Goal: Complete application form

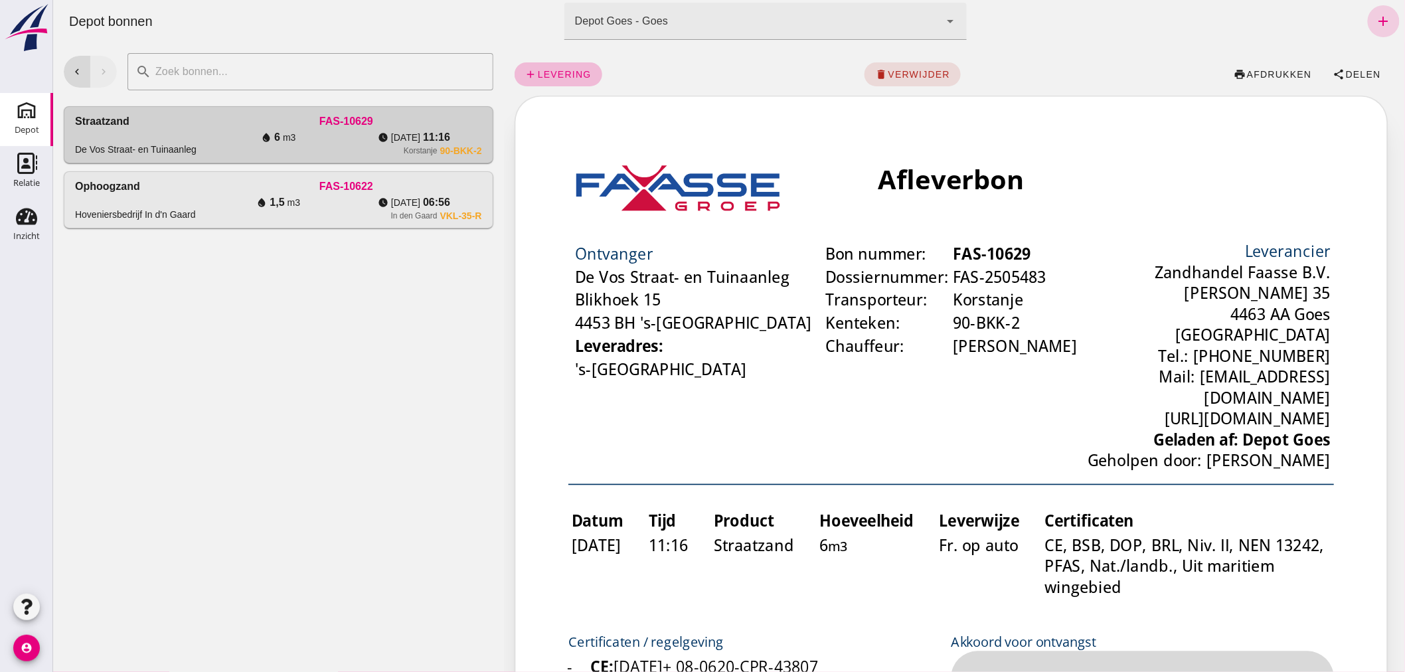
click at [1375, 21] on icon "add" at bounding box center [1383, 21] width 16 height 16
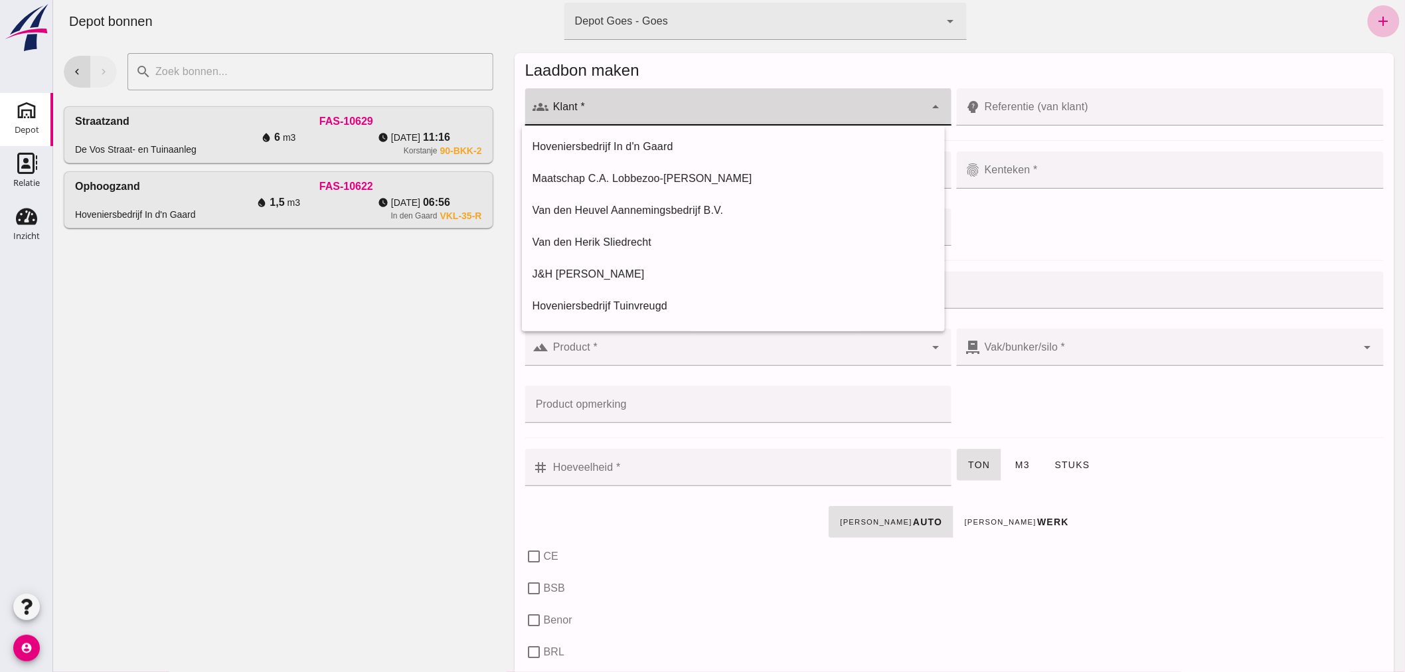
click at [638, 114] on input "Klant *" at bounding box center [737, 114] width 377 height 16
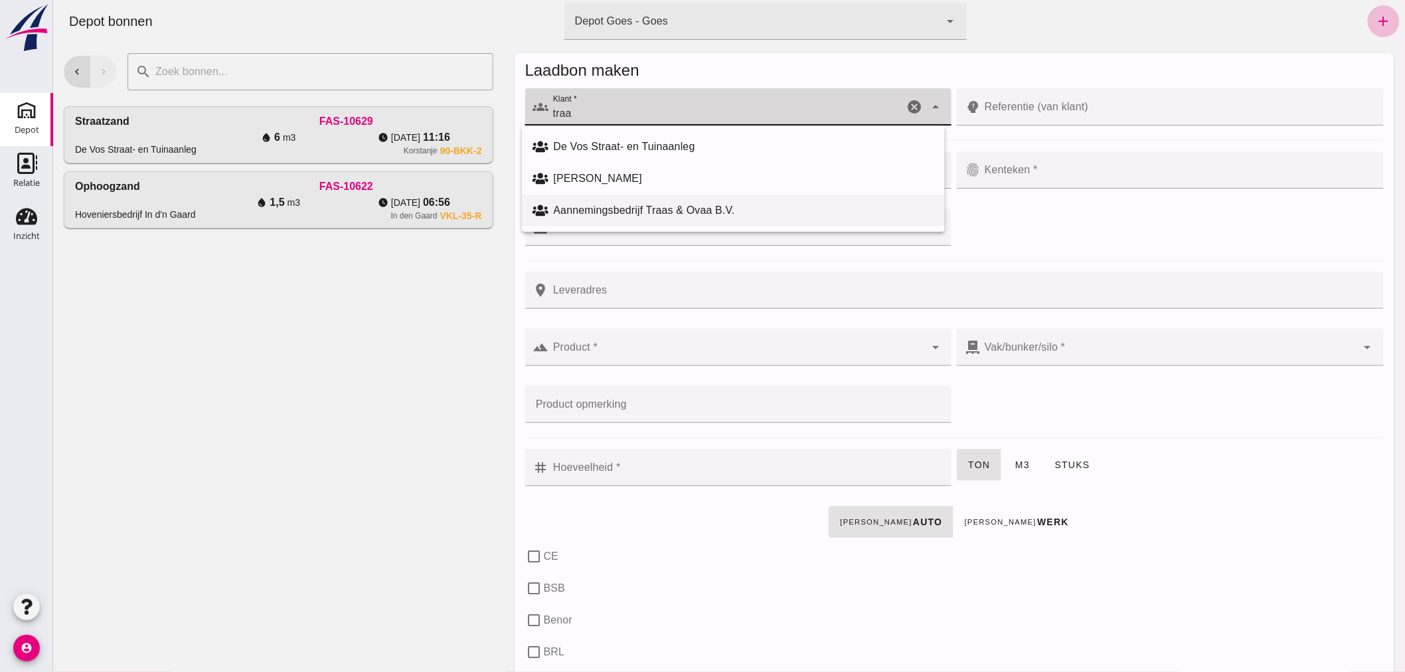
click at [618, 204] on div "Aannemingsbedrijf Traas & Ovaa B.V." at bounding box center [743, 211] width 381 height 16
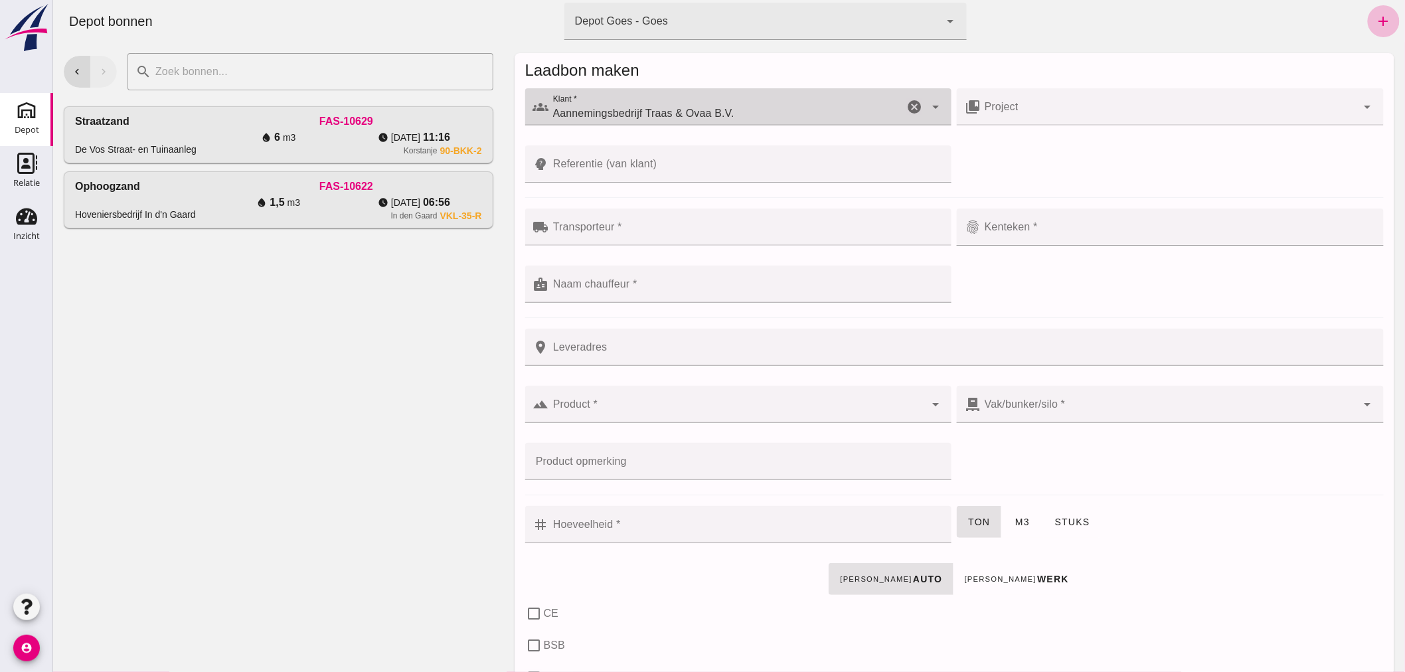
type input "Aannemingsbedrijf Traas & Ovaa B.V."
click at [670, 161] on input "Referentie (van klant)" at bounding box center [746, 163] width 395 height 37
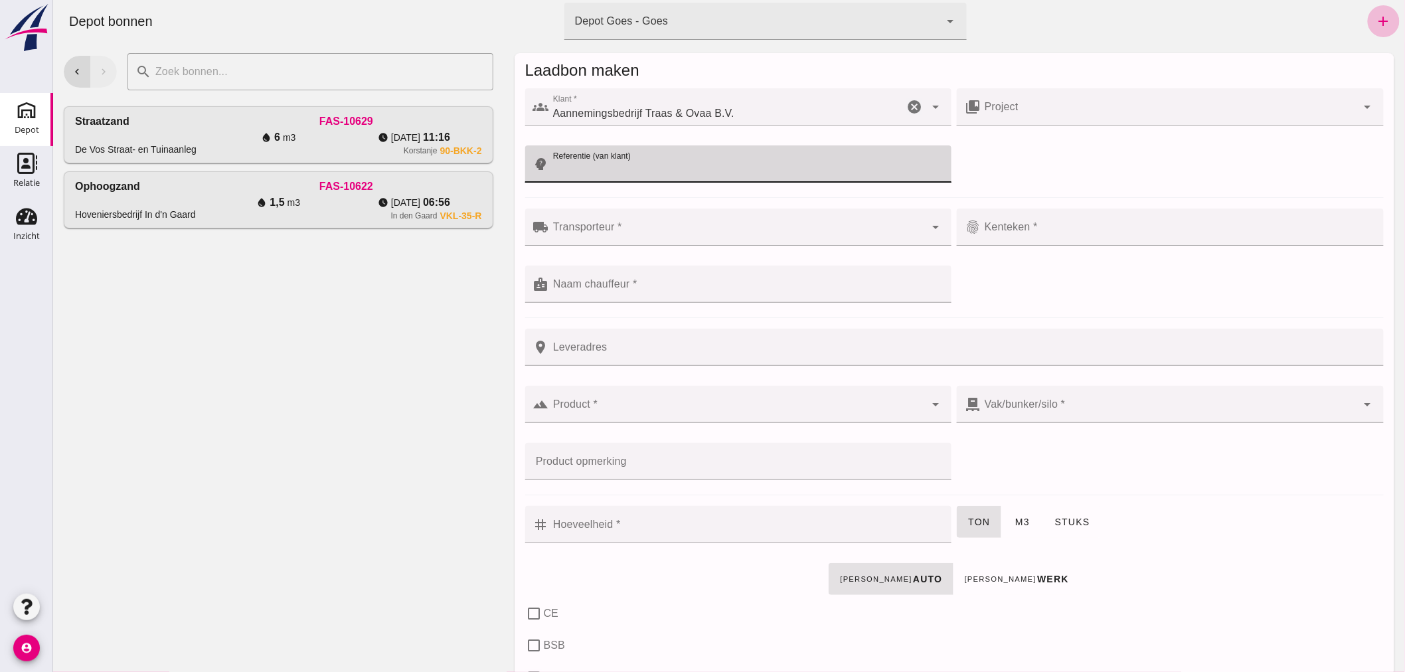
click at [667, 236] on input "Transporteur *" at bounding box center [737, 234] width 377 height 16
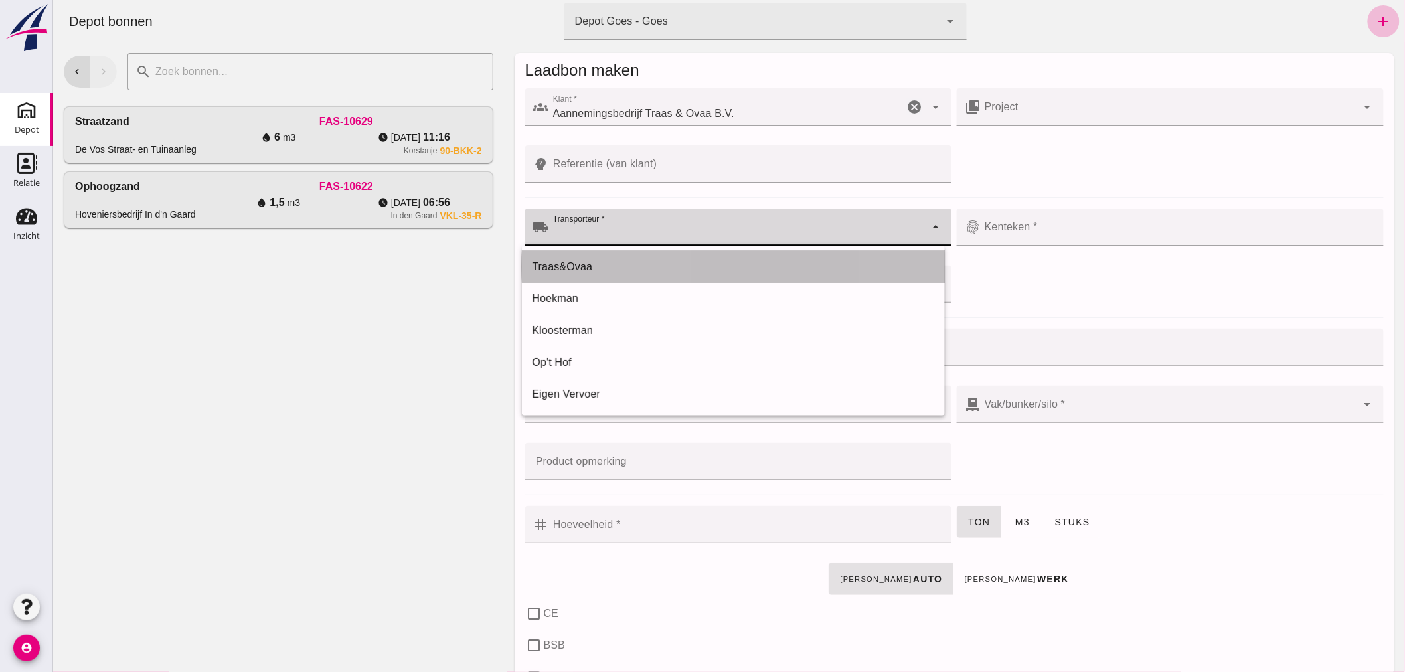
click at [622, 270] on div "Traas&Ovaa" at bounding box center [733, 267] width 402 height 16
type input "Traas&Ovaa"
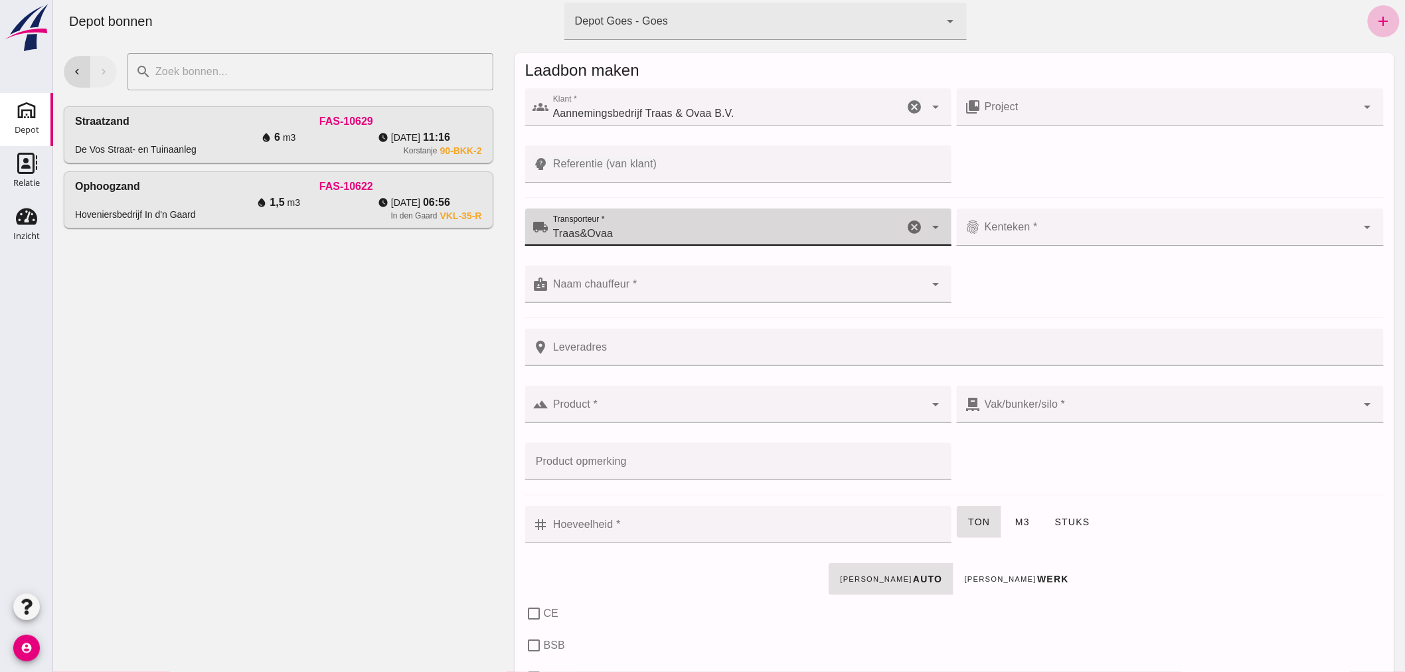
click at [704, 162] on input "Referentie (van klant)" at bounding box center [746, 163] width 395 height 37
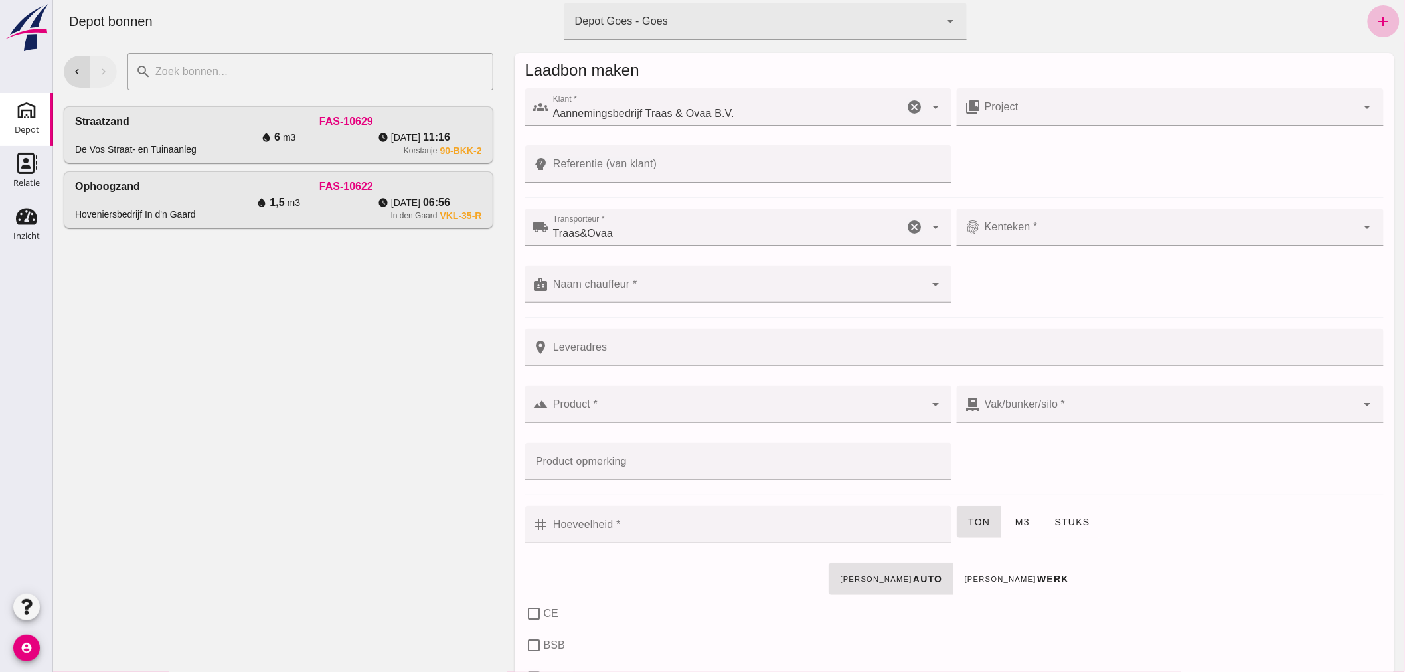
click at [1109, 224] on div at bounding box center [1168, 227] width 377 height 37
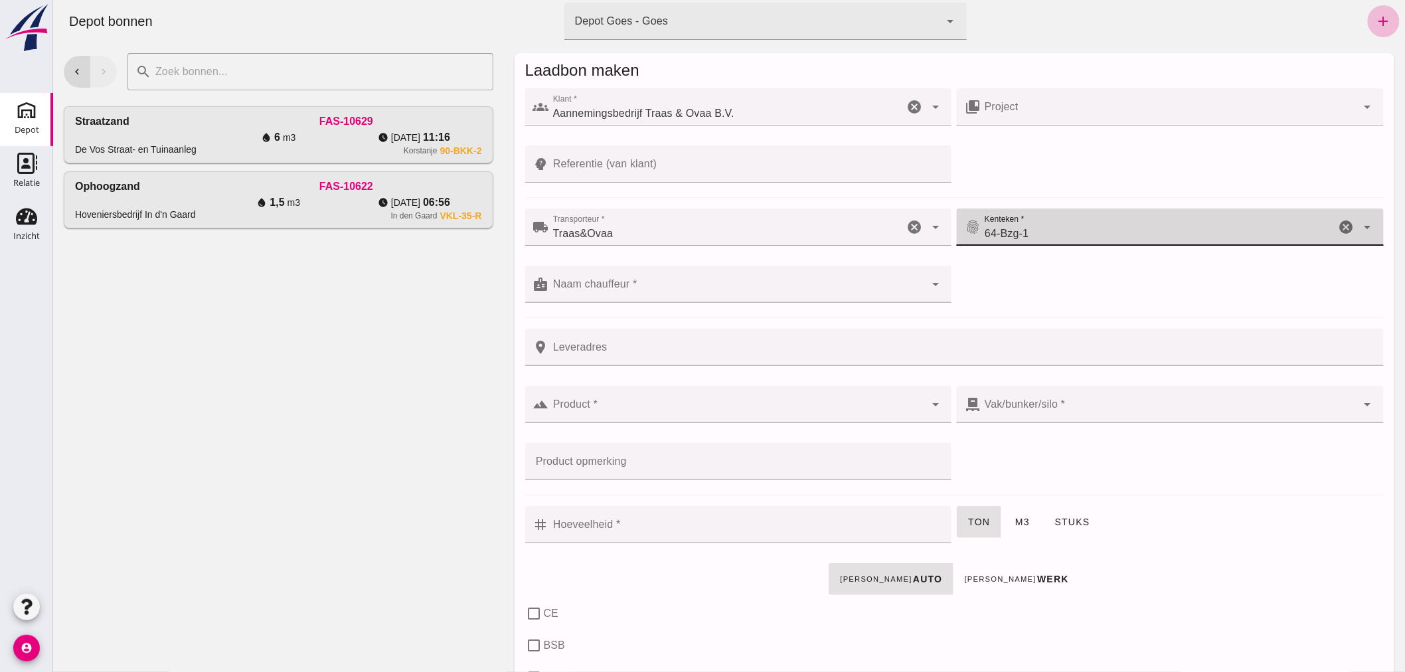
type input "64-Bzg-1"
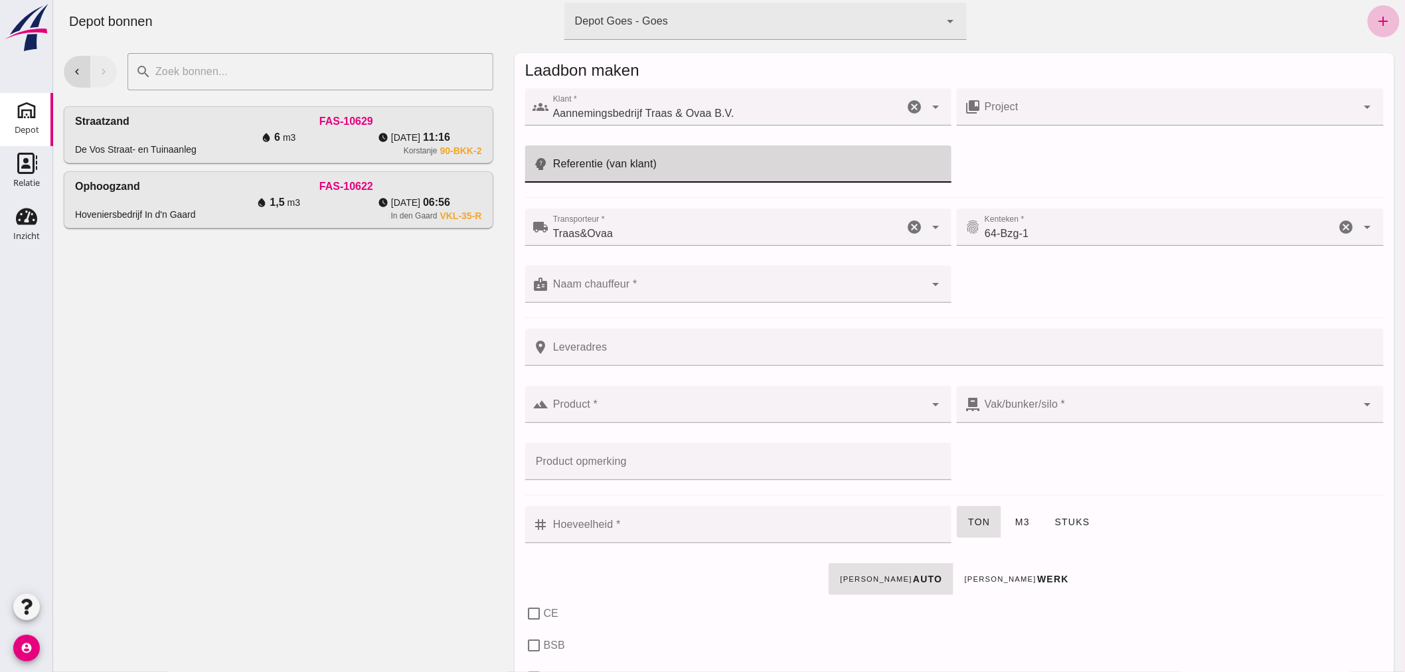
click at [687, 162] on input "Referentie (van klant)" at bounding box center [746, 163] width 395 height 37
type input "25T046"
click at [665, 286] on input "Naam chauffeur *" at bounding box center [737, 291] width 377 height 16
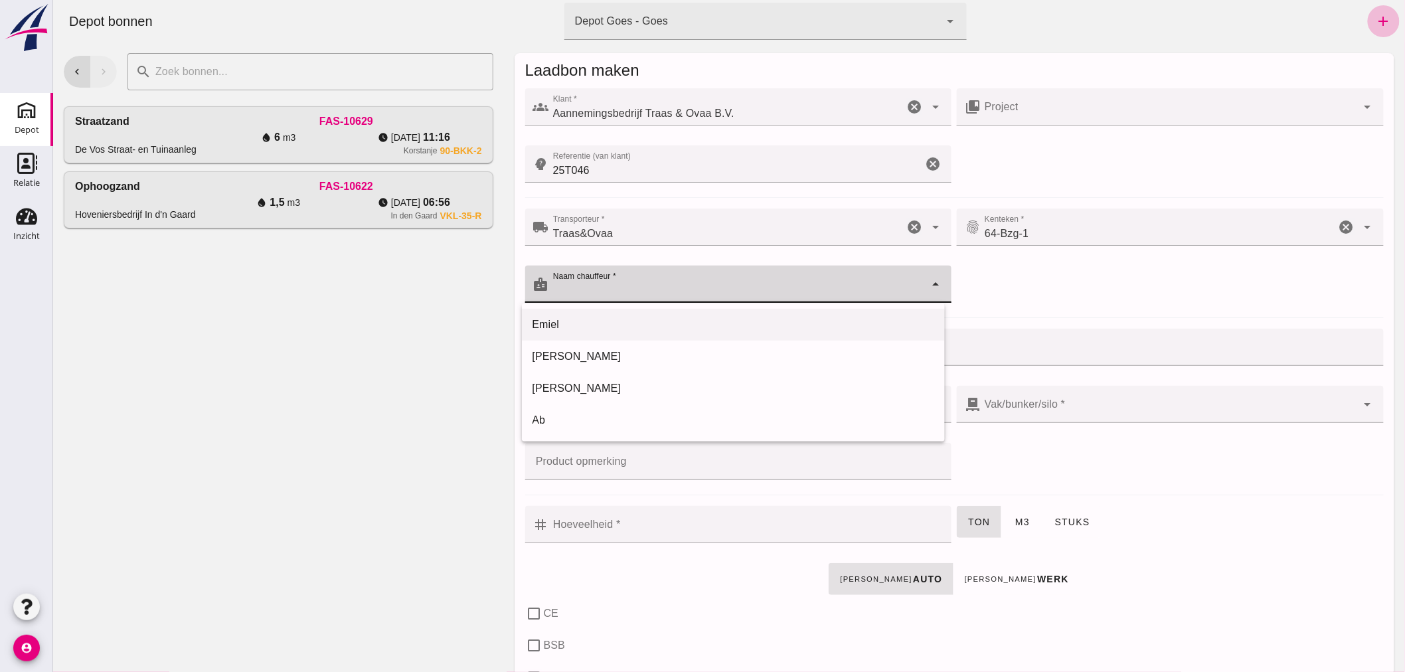
click at [598, 321] on div "Emiel" at bounding box center [733, 325] width 402 height 16
type input "Emiel"
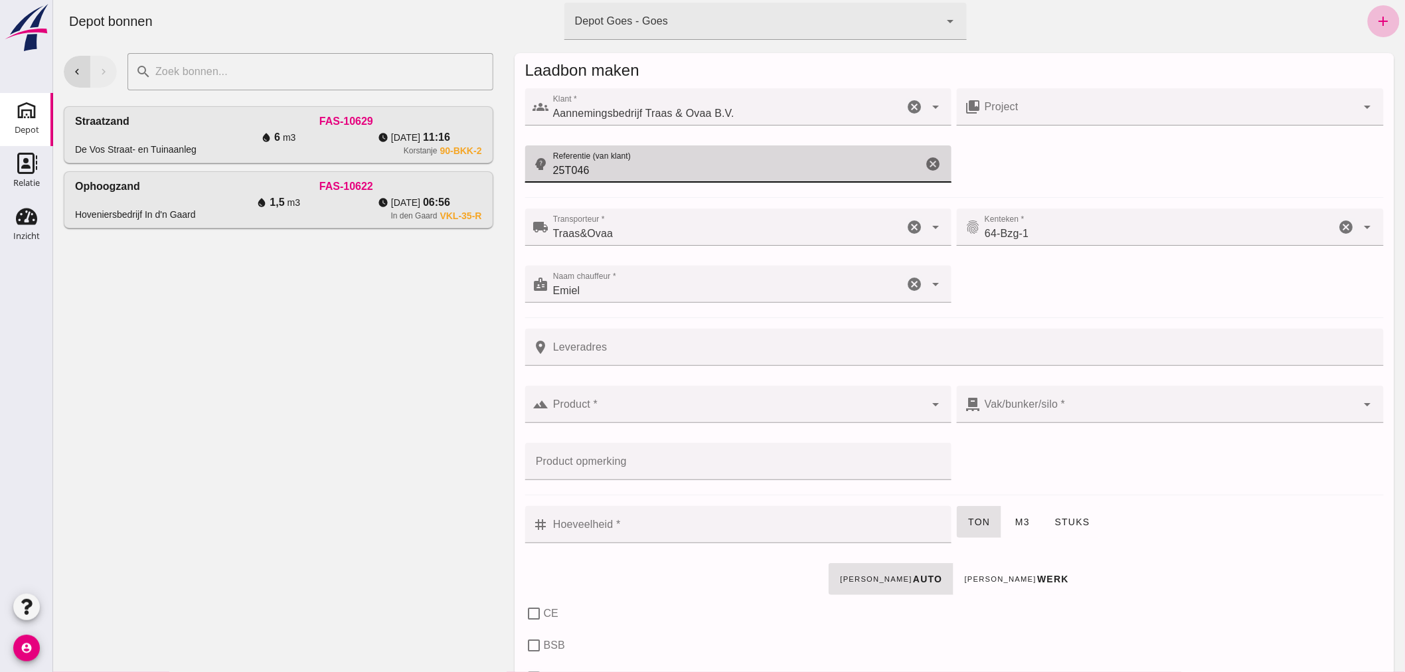
click at [592, 173] on input "25T046" at bounding box center [736, 163] width 374 height 37
type input "25T046, [PERSON_NAME]"
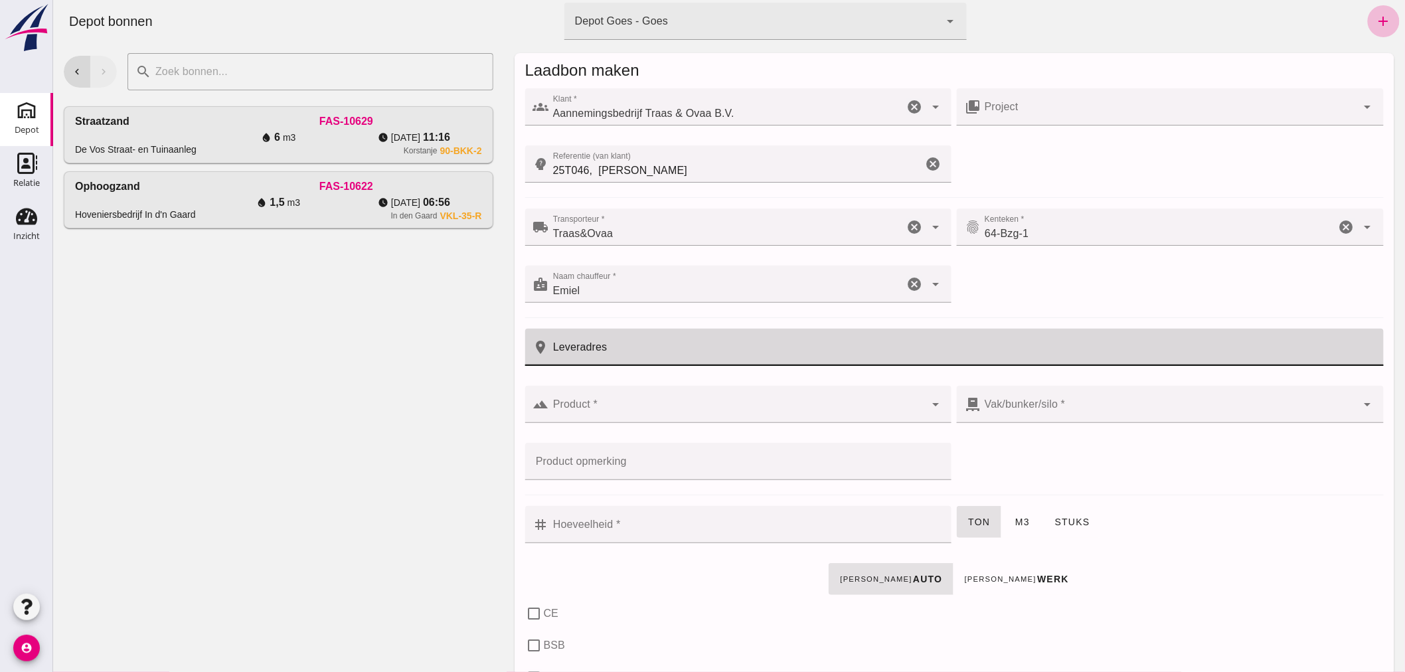
click at [629, 349] on input "Leveradres" at bounding box center [962, 347] width 827 height 37
type input "Kwadendamme"
click at [604, 412] on input "Product *" at bounding box center [737, 411] width 377 height 16
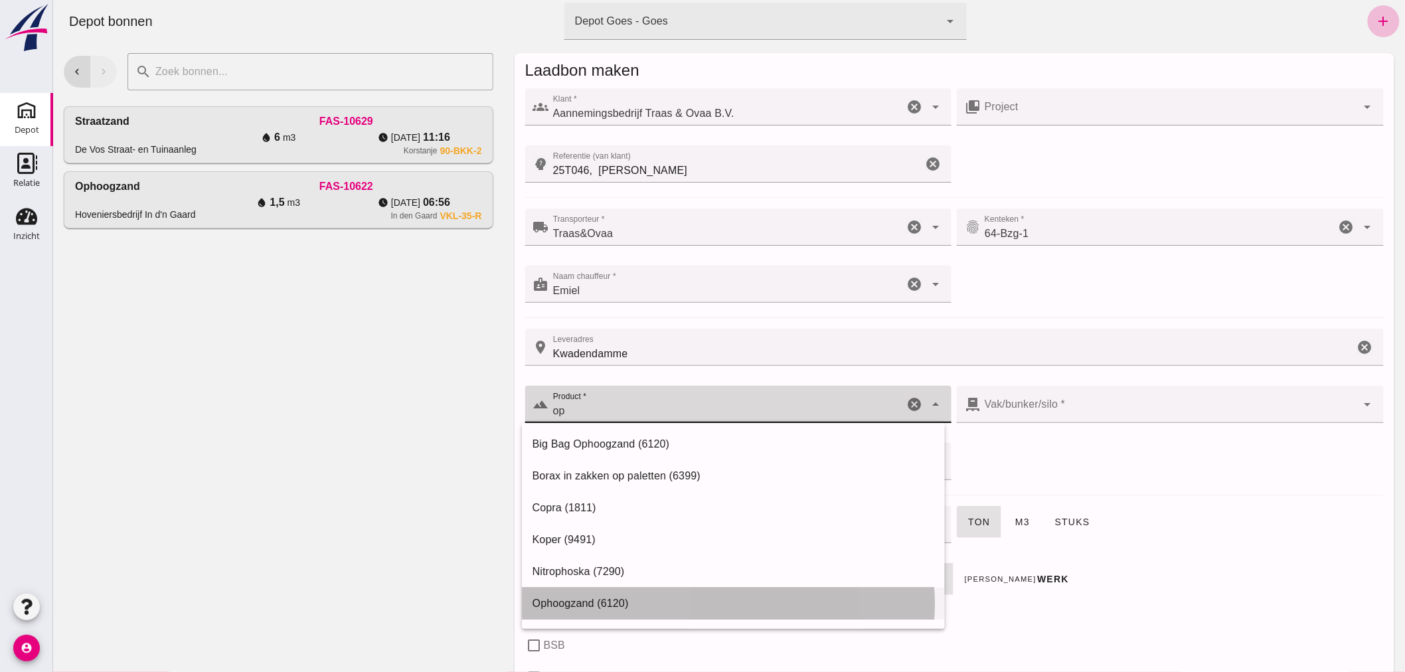
click at [621, 598] on div "Ophoogzand (6120)" at bounding box center [733, 604] width 402 height 16
type input "Ophoogzand (6120)"
type input "38"
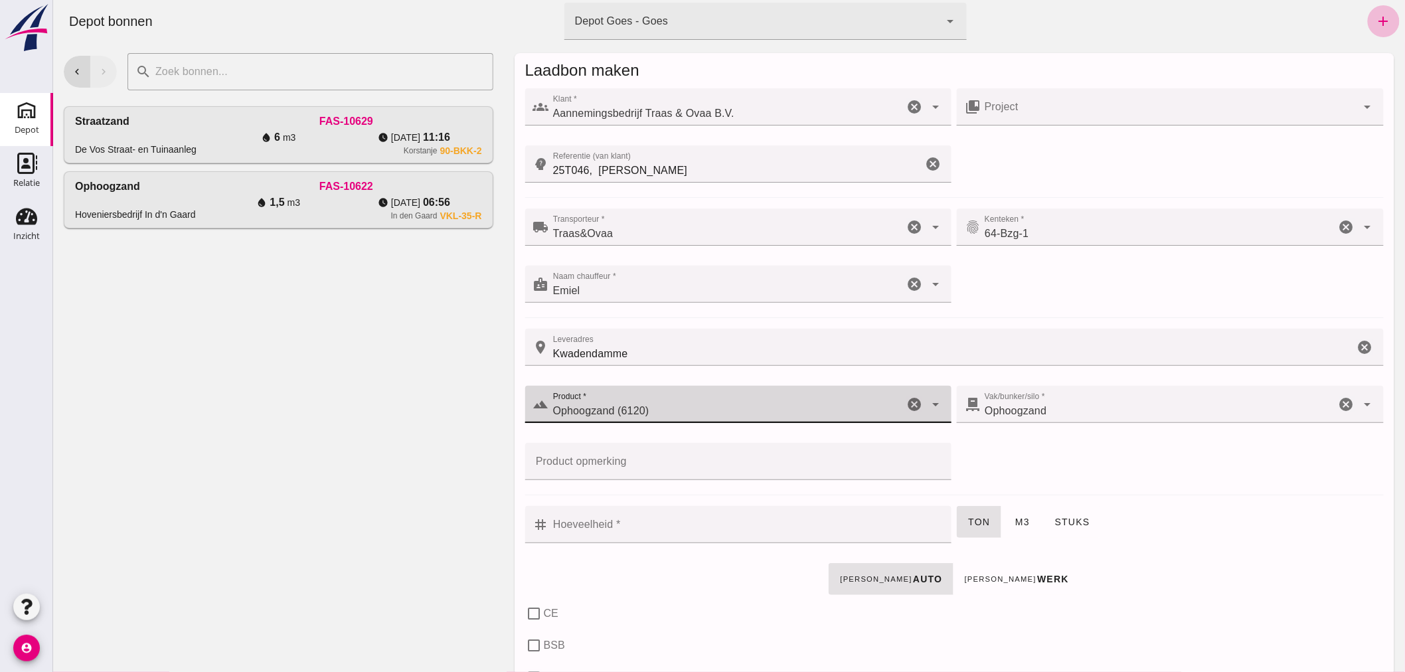
checkbox input "true"
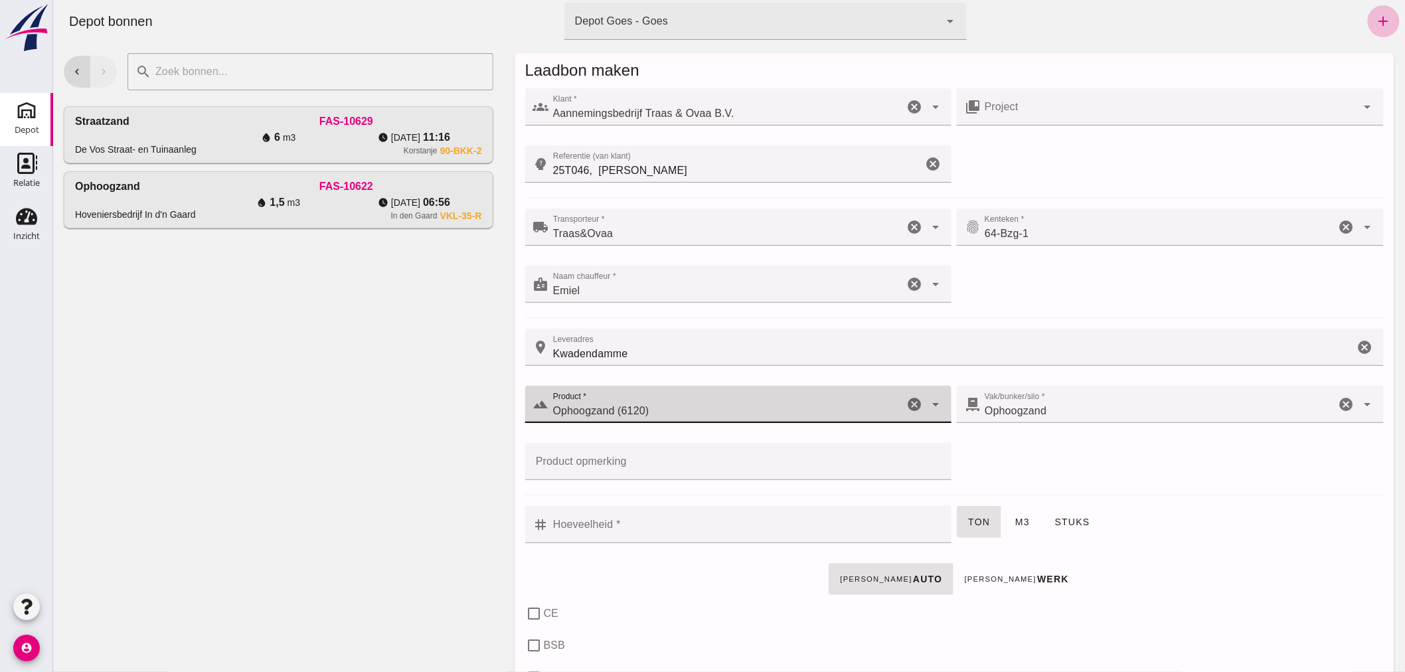
checkbox input "true"
type input "40"
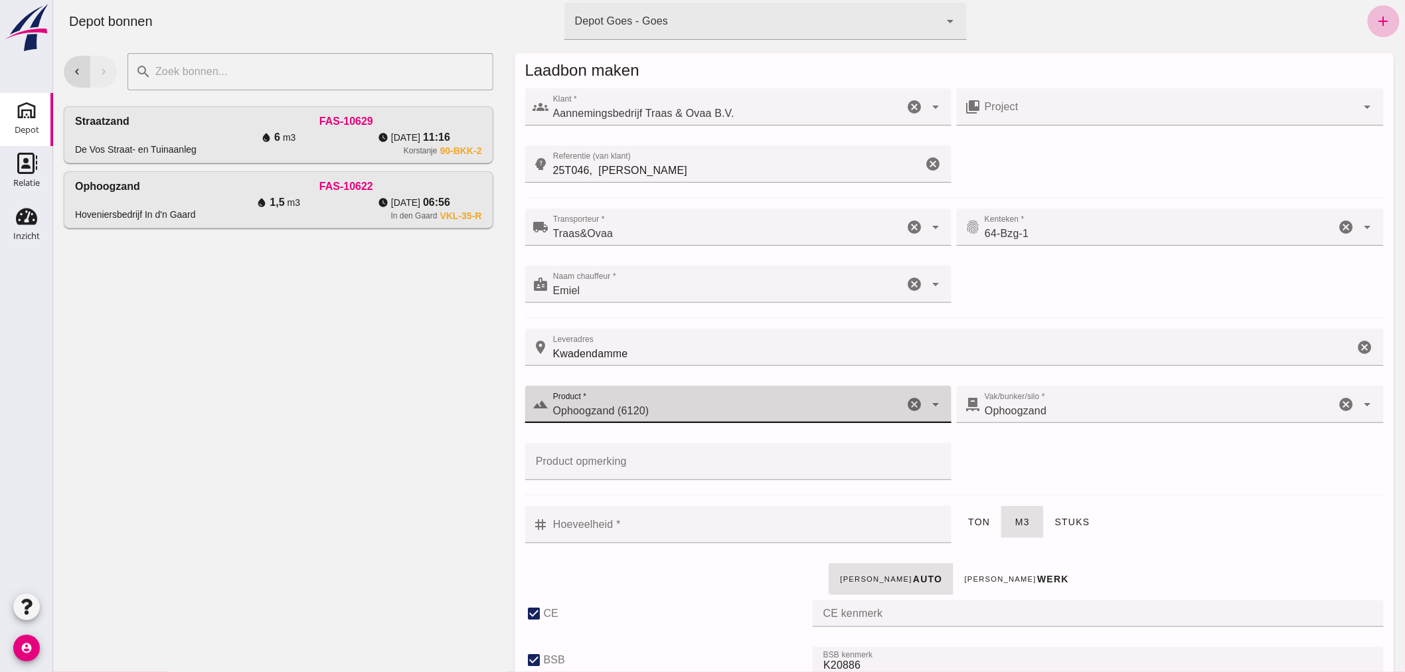
type input "Ophoogzand (6120)"
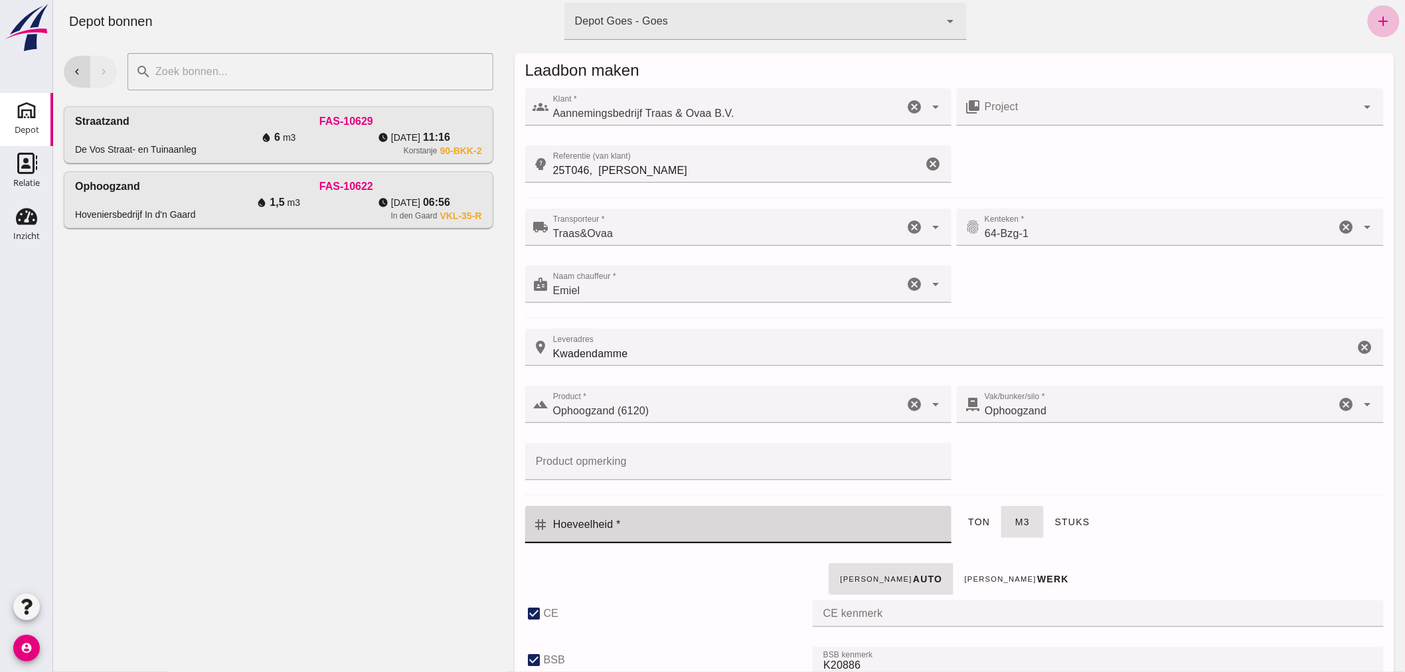
click at [724, 527] on input "Hoeveelheid *" at bounding box center [746, 524] width 395 height 37
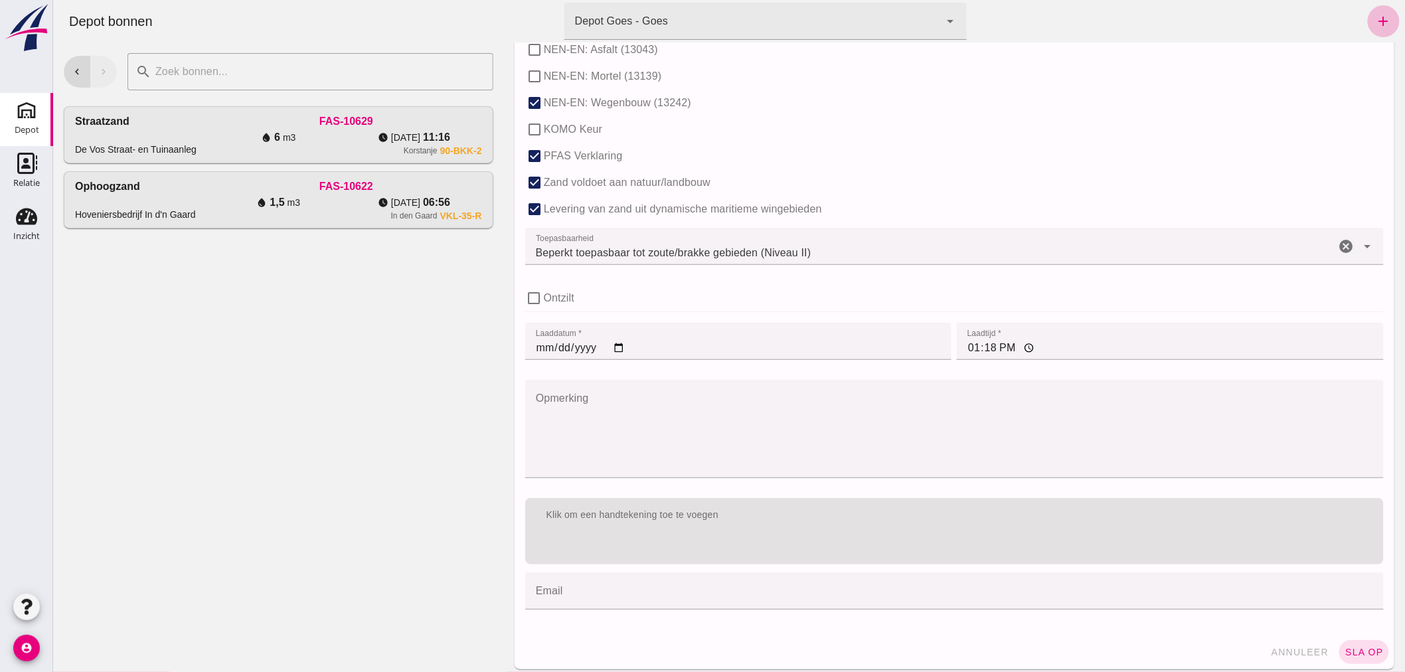
scroll to position [816, 0]
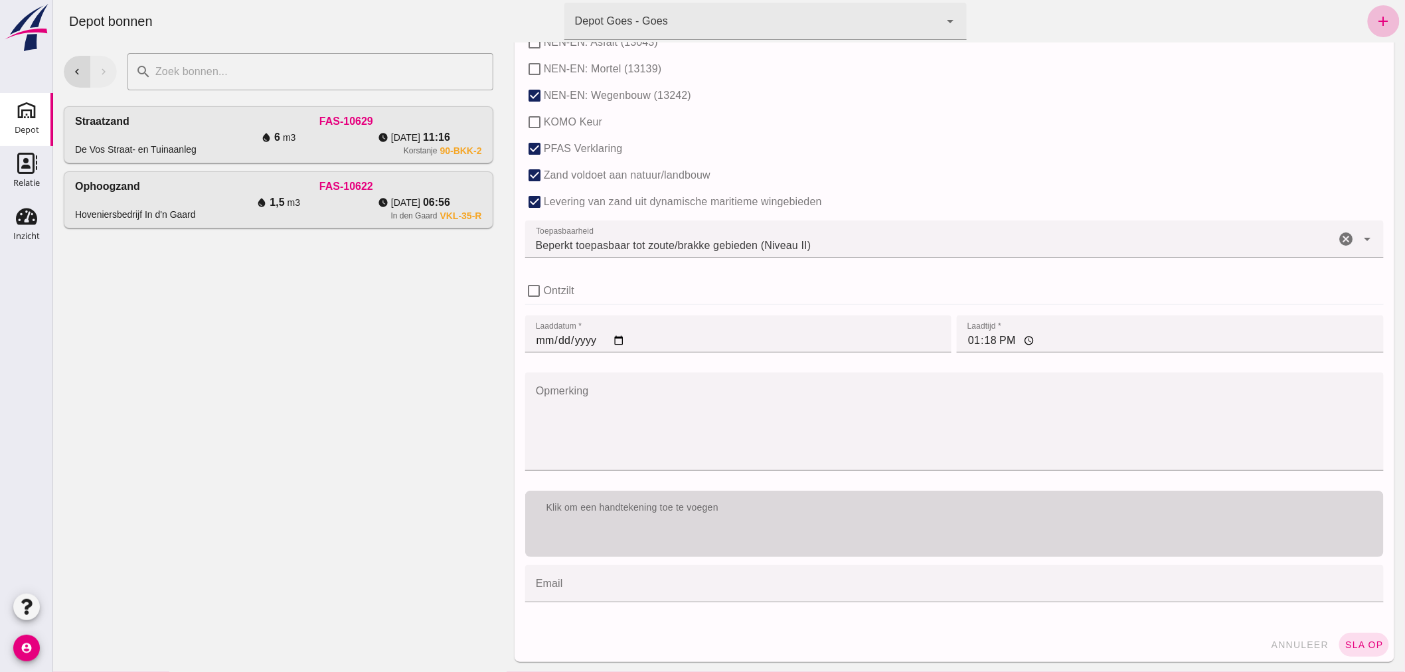
type input "15"
click at [750, 518] on div "Klik om een handtekening toe te voegen" at bounding box center [954, 508] width 859 height 35
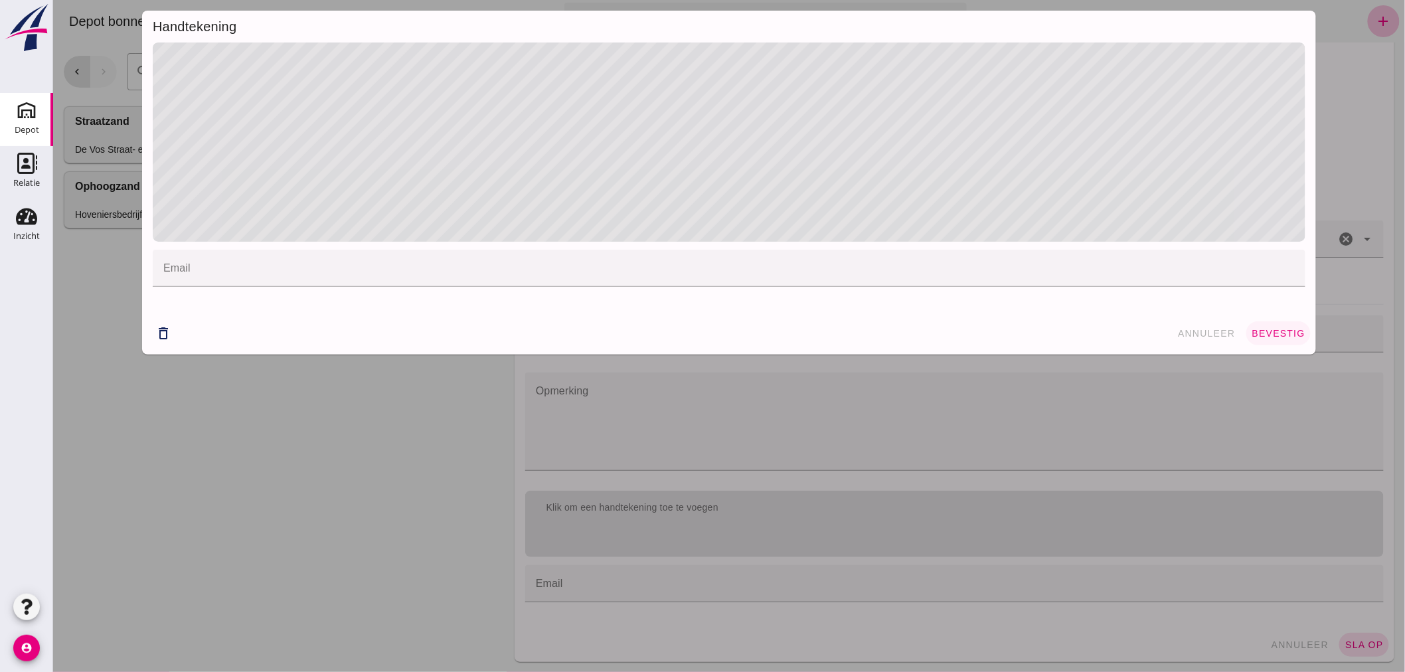
click at [1276, 324] on button "bevestig" at bounding box center [1278, 333] width 64 height 24
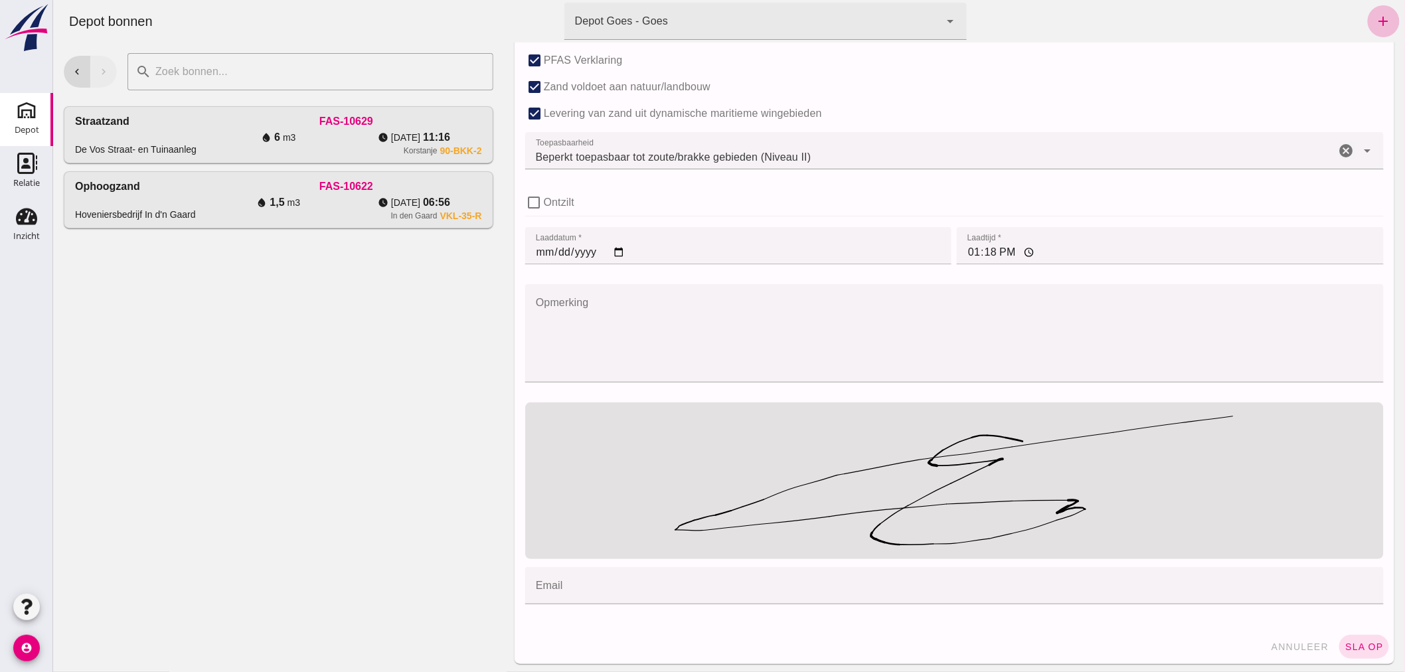
scroll to position [906, 0]
click at [1355, 644] on span "sla op" at bounding box center [1363, 645] width 39 height 11
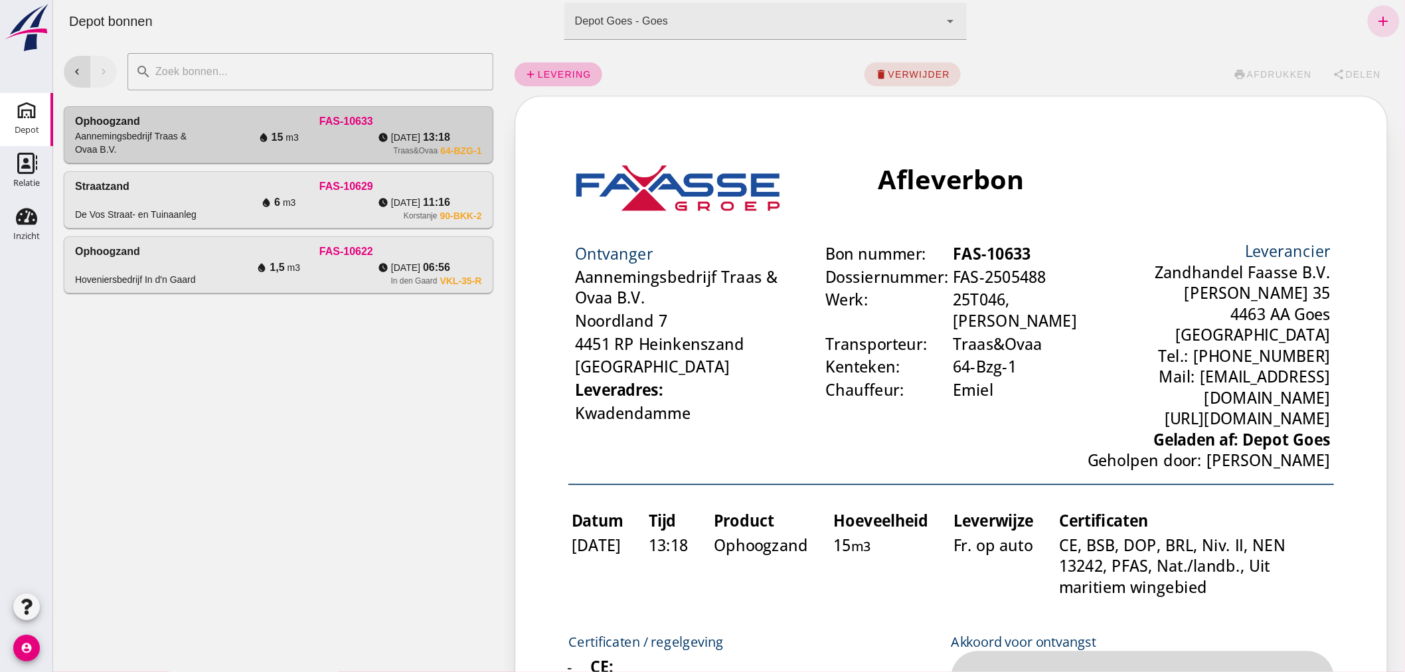
scroll to position [0, 0]
